Goal: Task Accomplishment & Management: Complete application form

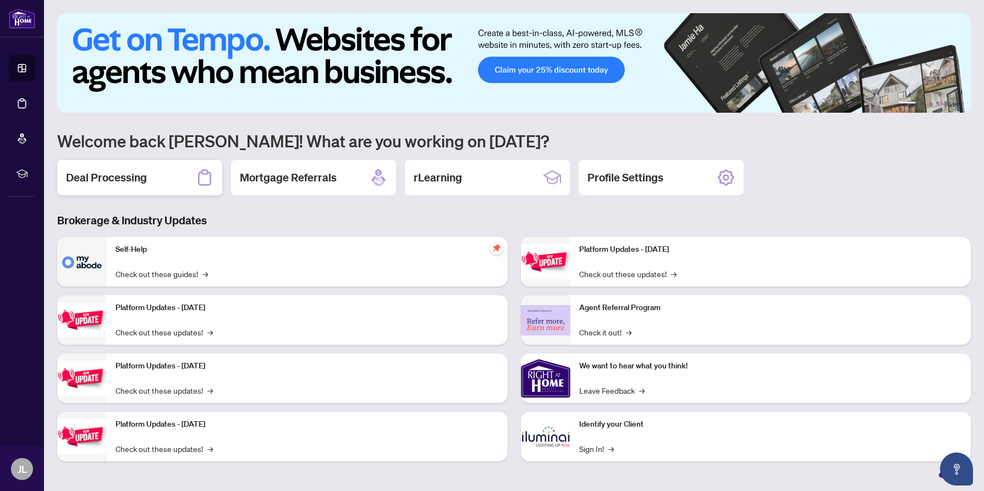
click at [130, 176] on h2 "Deal Processing" at bounding box center [106, 177] width 81 height 15
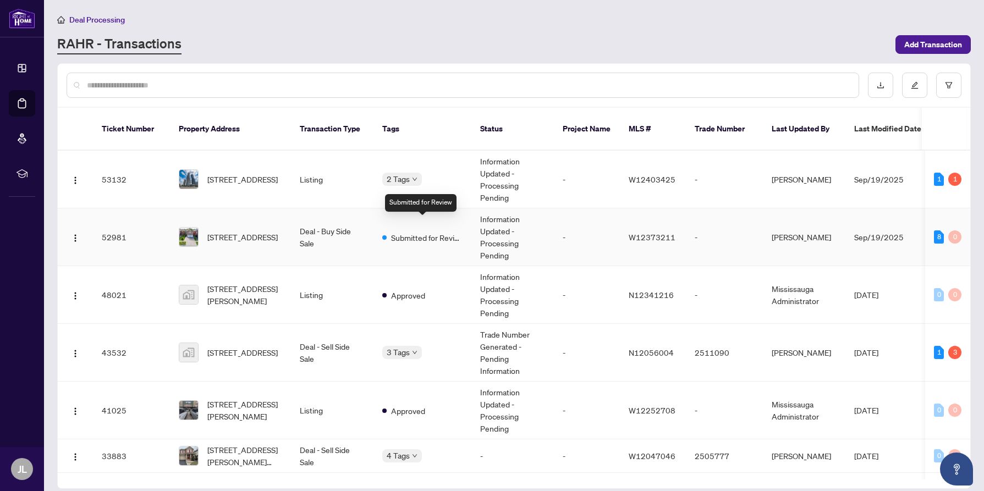
click at [411, 232] on span "Submitted for Review" at bounding box center [427, 238] width 72 height 12
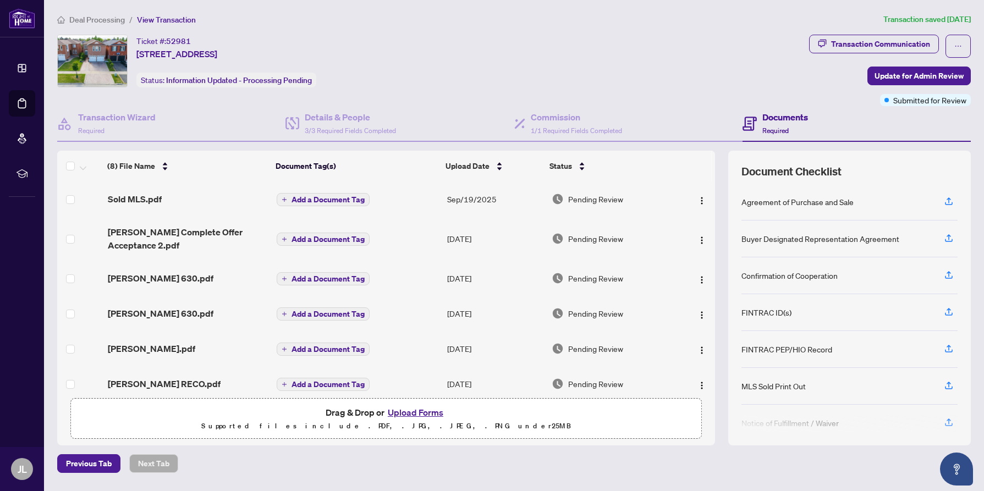
click at [406, 409] on button "Upload Forms" at bounding box center [416, 413] width 62 height 14
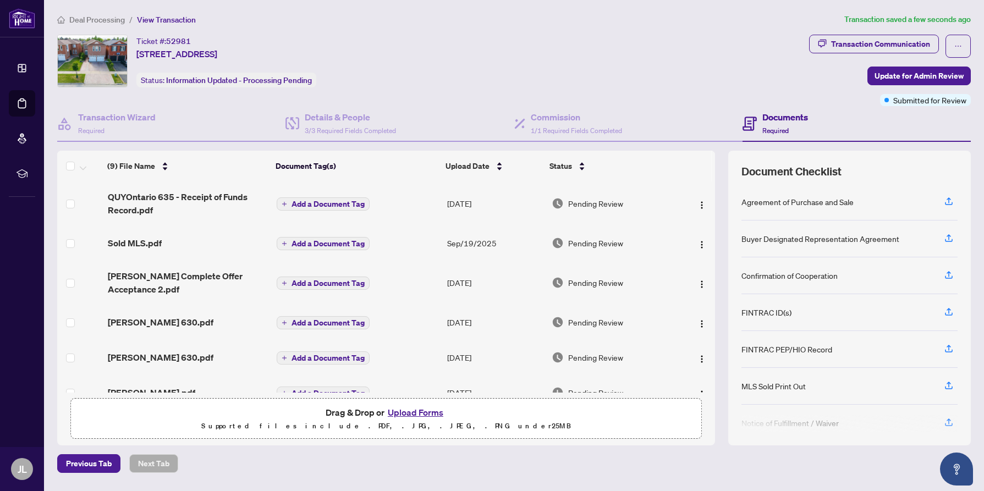
click at [410, 409] on button "Upload Forms" at bounding box center [416, 413] width 62 height 14
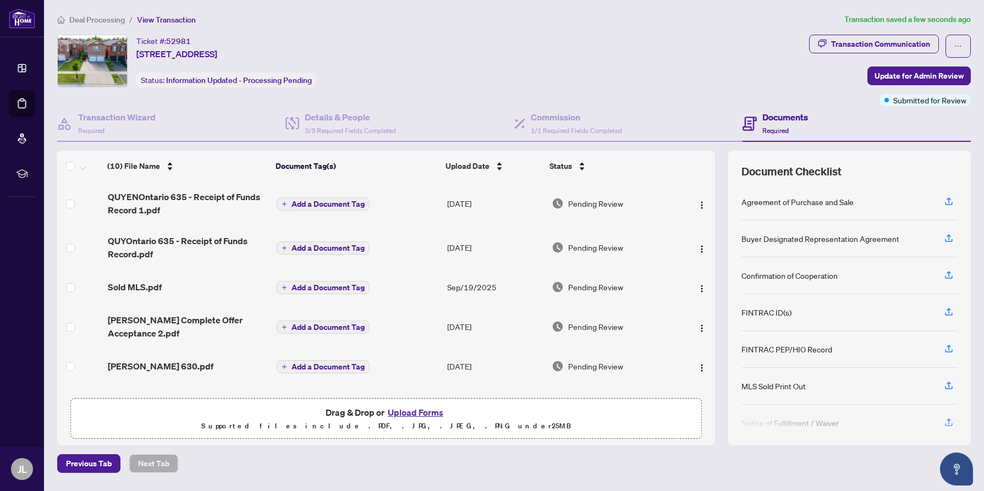
click at [408, 414] on button "Upload Forms" at bounding box center [416, 413] width 62 height 14
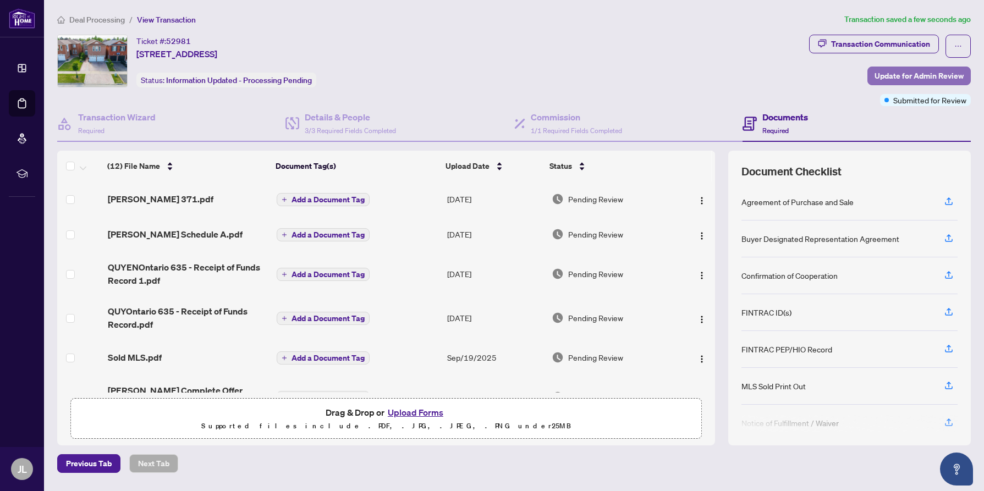
click at [918, 75] on span "Update for Admin Review" at bounding box center [919, 76] width 89 height 18
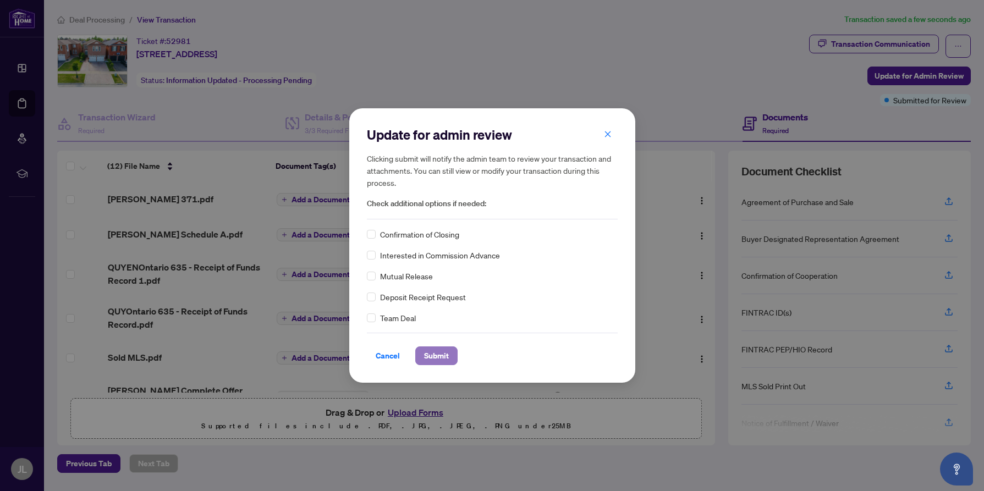
click at [434, 354] on span "Submit" at bounding box center [436, 356] width 25 height 18
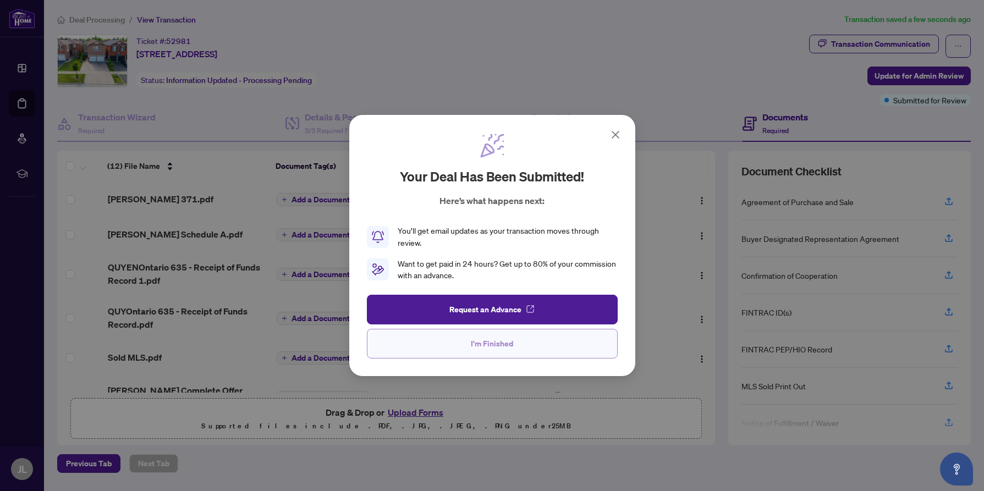
click at [482, 343] on span "I'm Finished" at bounding box center [492, 344] width 42 height 18
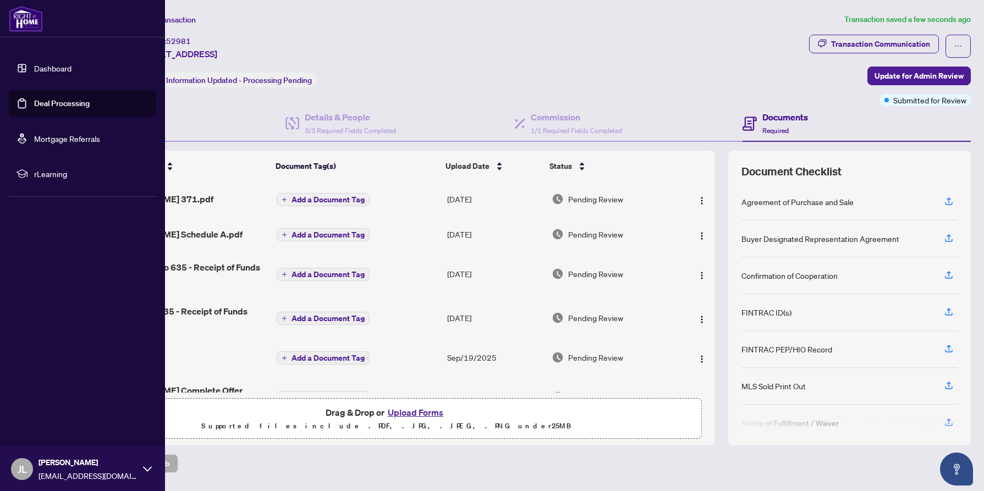
click at [21, 466] on span "JL" at bounding box center [22, 469] width 9 height 15
click at [51, 402] on span "Logout" at bounding box center [44, 404] width 25 height 18
